Goal: Check status: Check status

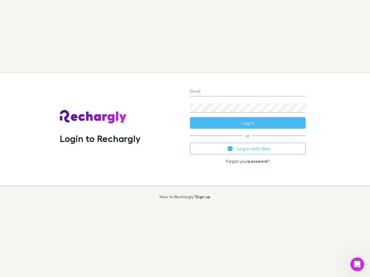
click at [185, 139] on div "Login to Rechargly" at bounding box center [120, 129] width 130 height 112
click at [248, 92] on input "Email" at bounding box center [248, 91] width 116 height 9
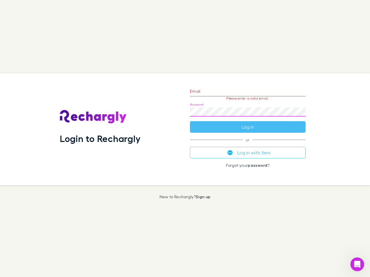
click at [248, 123] on form "Email Please enter a valid email. Password Log in" at bounding box center [248, 108] width 116 height 50
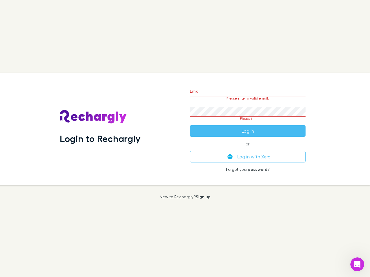
click at [248, 149] on div "Email Please enter a valid email. Password Please fill Log in or Log in with Xe…" at bounding box center [247, 129] width 125 height 112
click at [357, 265] on icon "Open Intercom Messenger" at bounding box center [358, 265] width 10 height 10
